Goal: Information Seeking & Learning: Learn about a topic

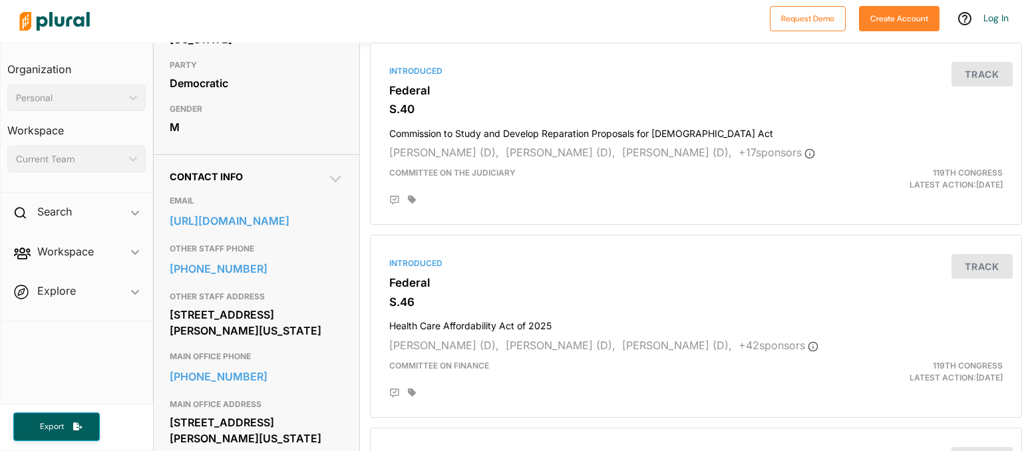
scroll to position [309, 0]
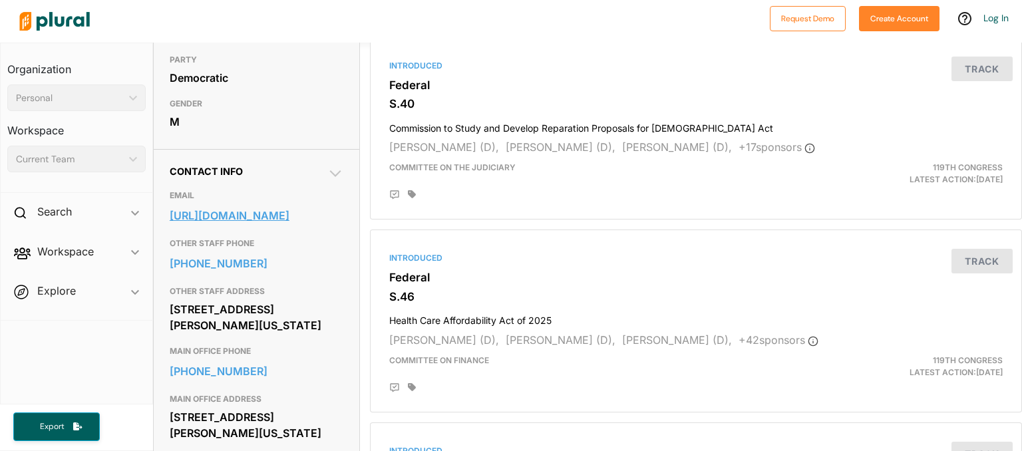
click at [222, 226] on link "[URL][DOMAIN_NAME]" at bounding box center [257, 216] width 174 height 20
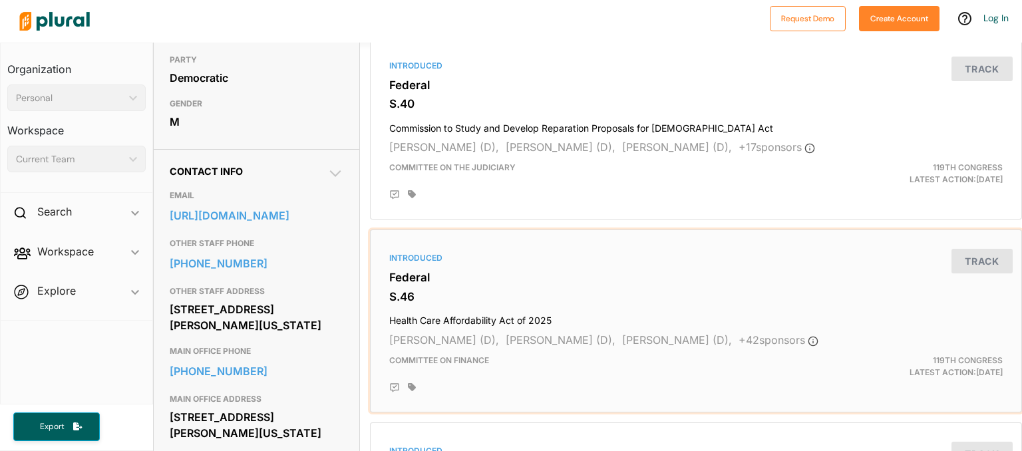
click at [907, 319] on h4 "Health Care Affordability Act of 2025" at bounding box center [696, 318] width 614 height 18
